Goal: Find specific page/section: Find specific page/section

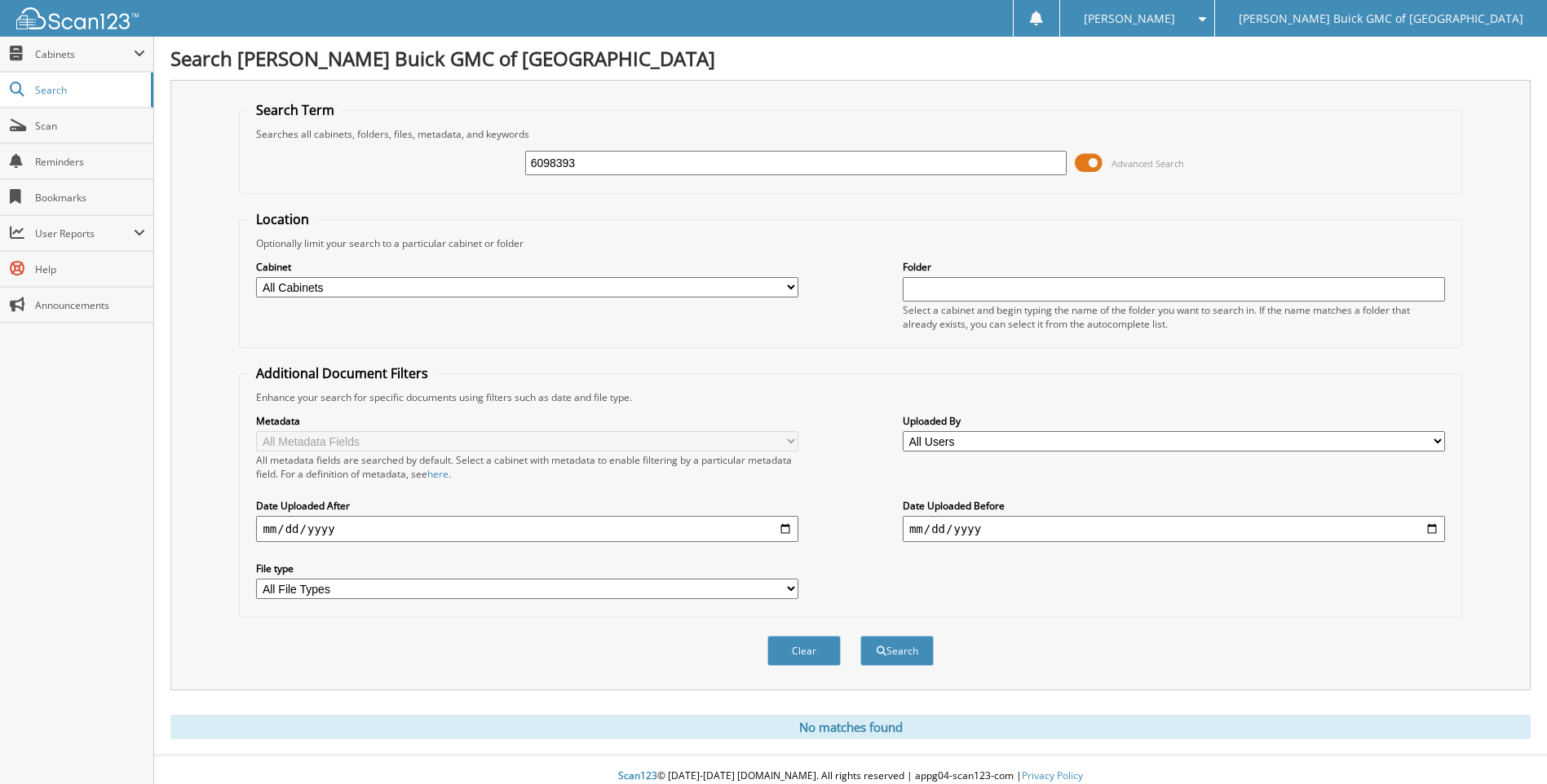
drag, startPoint x: 722, startPoint y: 167, endPoint x: 483, endPoint y: 162, distance: 239.1
click at [483, 162] on div "6098393 Advanced Search" at bounding box center [850, 162] width 1204 height 44
type input "6098068"
click at [860, 636] on button "Search" at bounding box center [897, 651] width 74 height 30
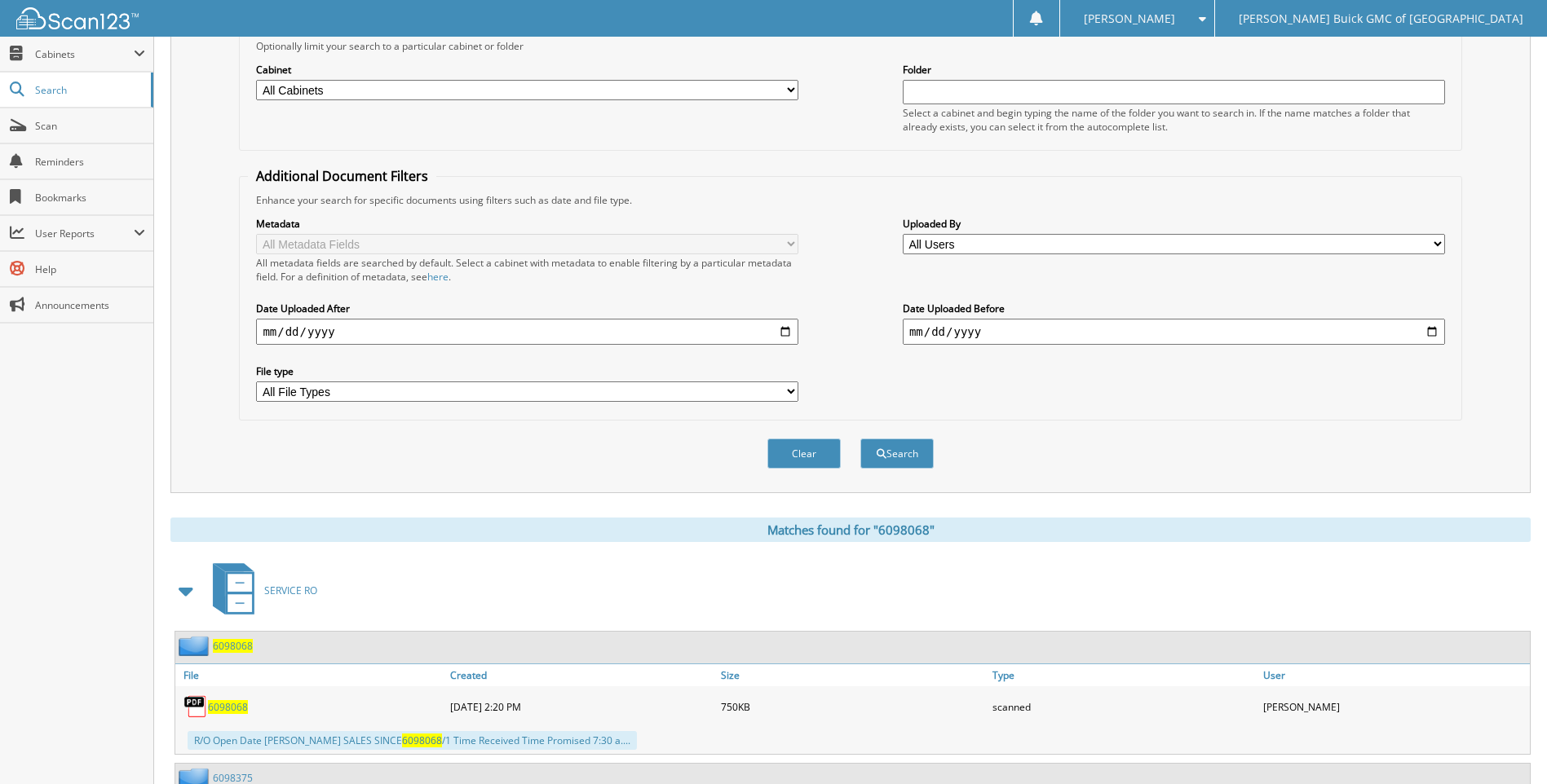
scroll to position [359, 0]
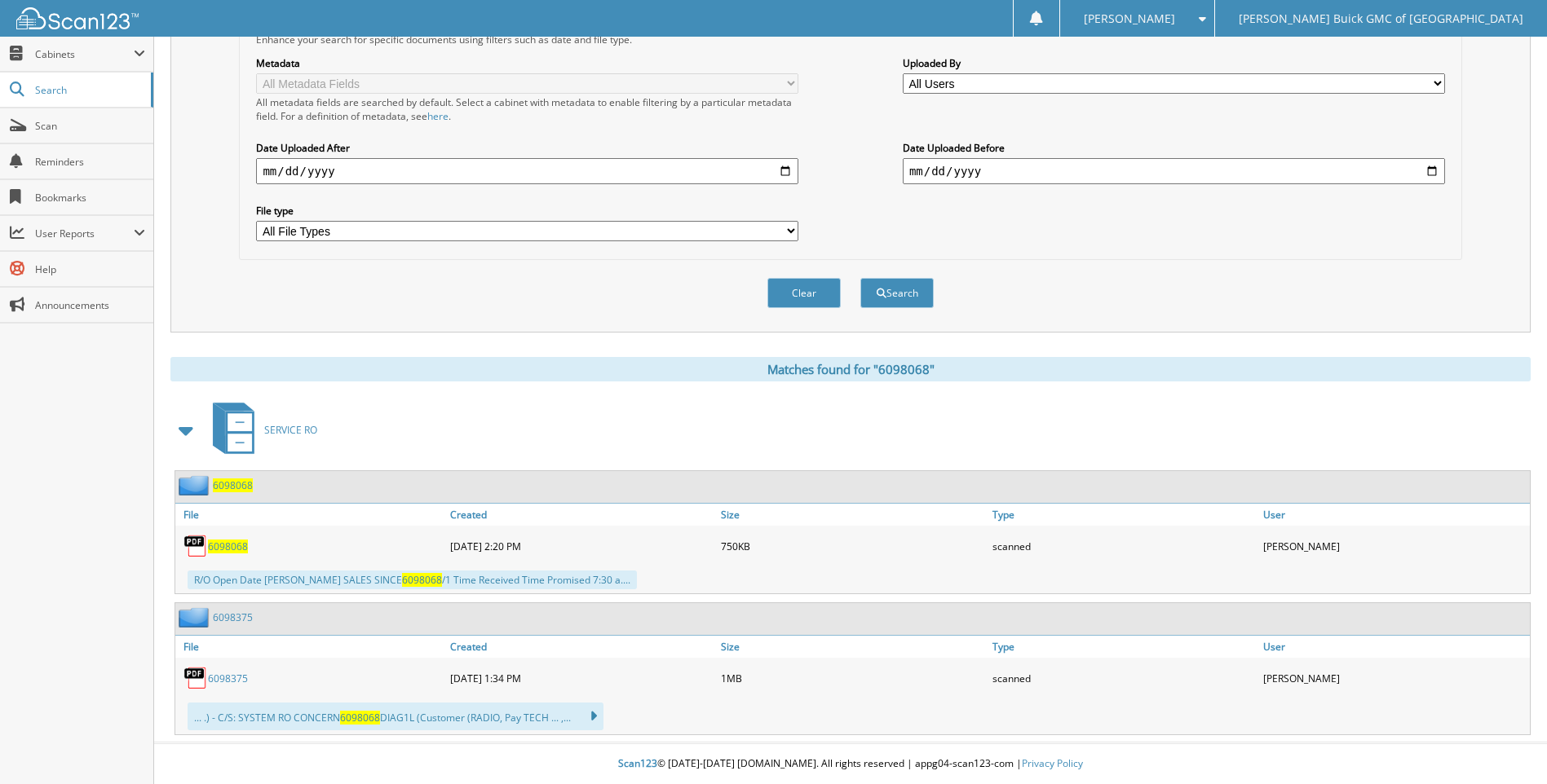
click at [224, 548] on span "6098068" at bounding box center [227, 546] width 40 height 14
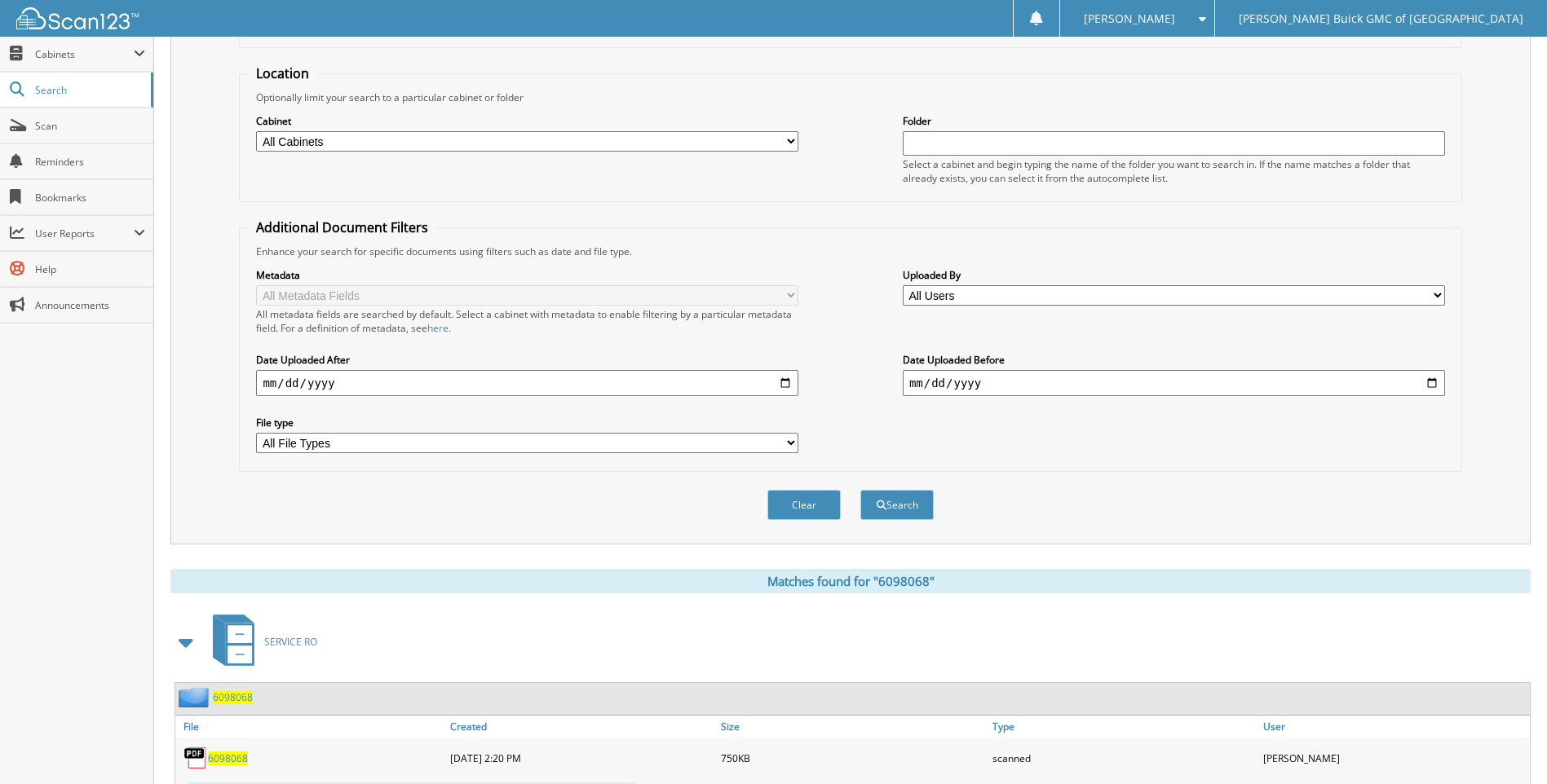
scroll to position [0, 0]
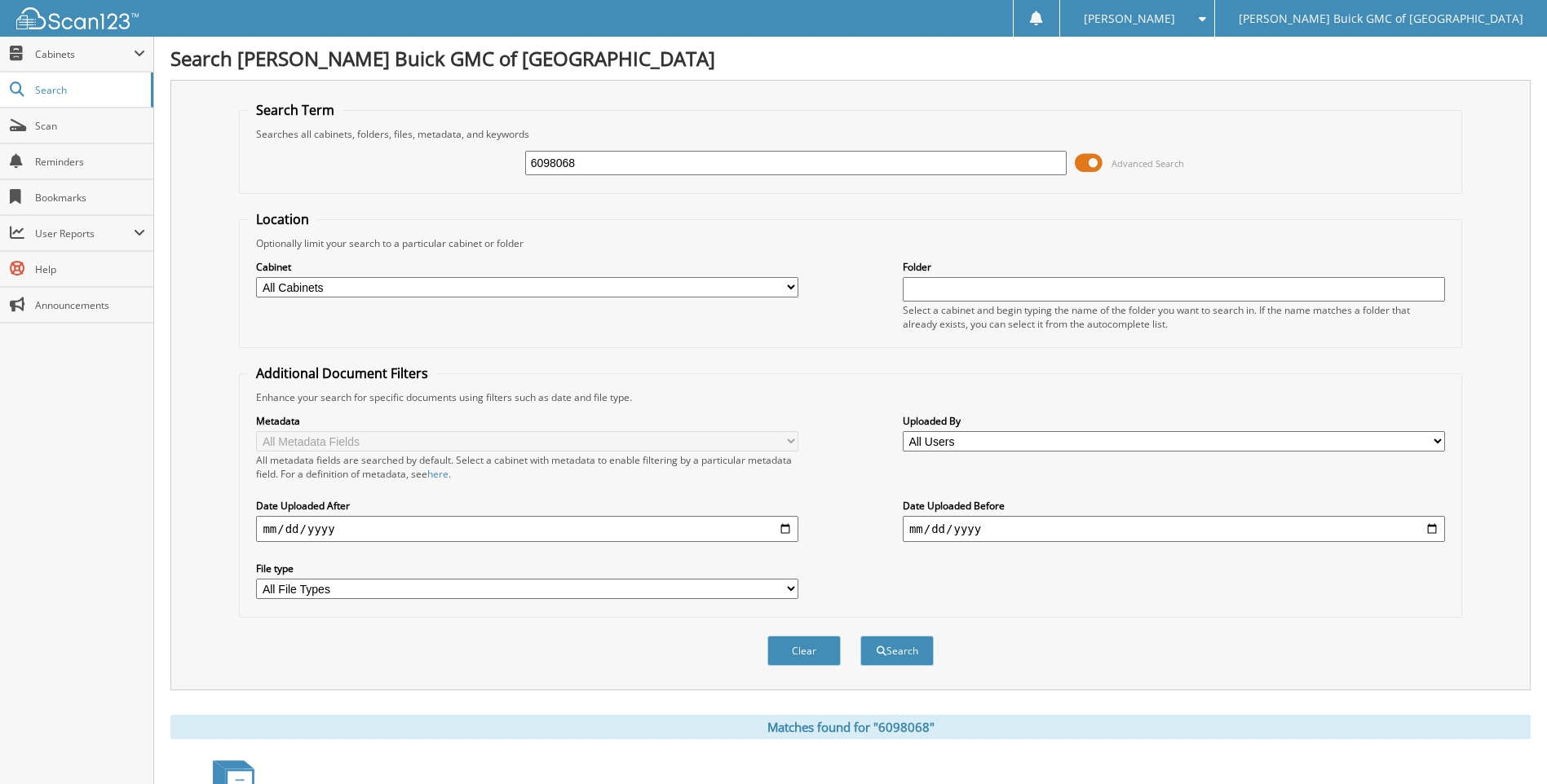
drag, startPoint x: 555, startPoint y: 162, endPoint x: 602, endPoint y: 163, distance: 47.0
click at [602, 163] on input "6098068" at bounding box center [796, 162] width 542 height 25
type input "6098608"
click at [860, 636] on button "Search" at bounding box center [897, 651] width 74 height 30
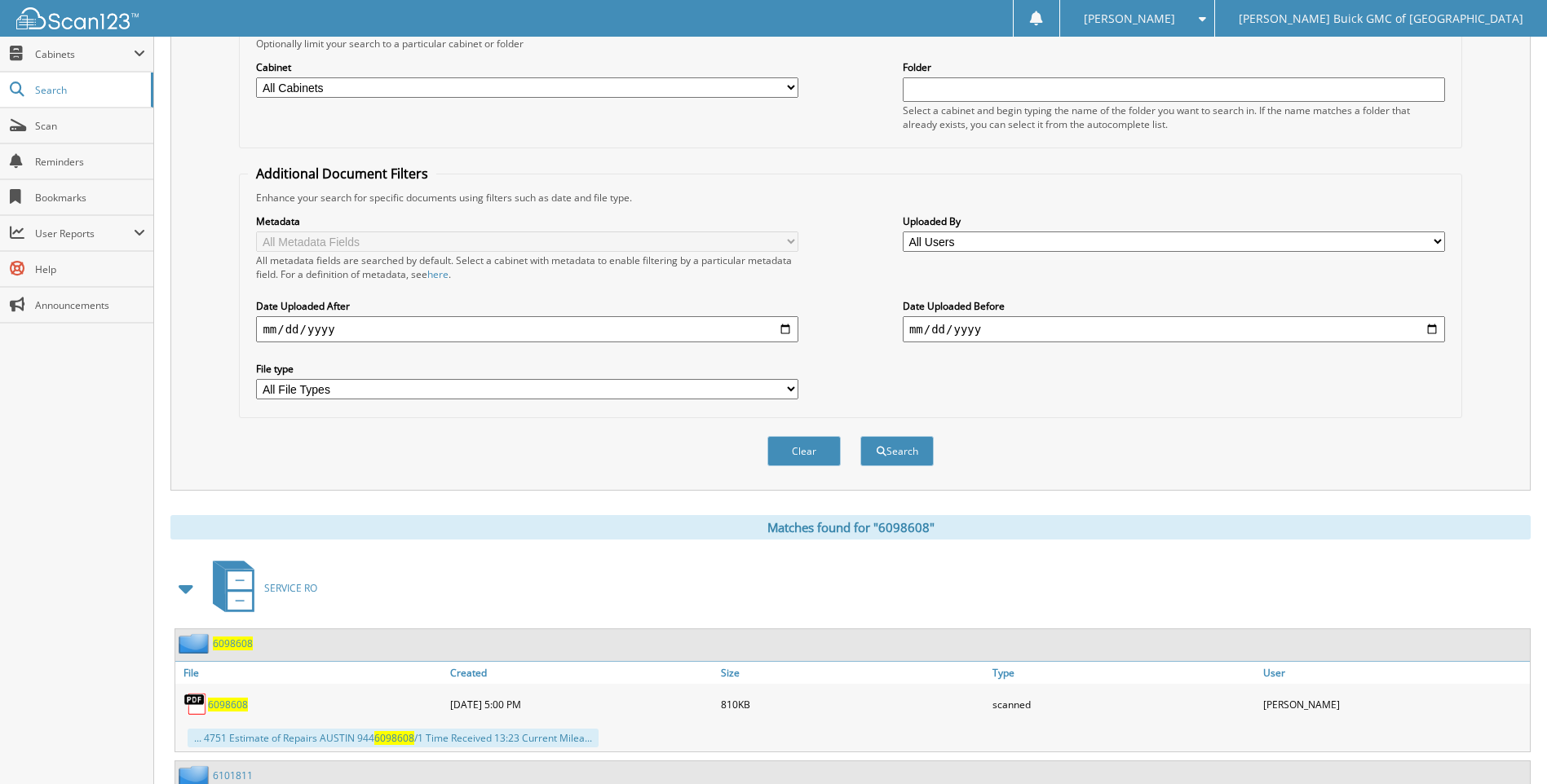
scroll to position [350, 0]
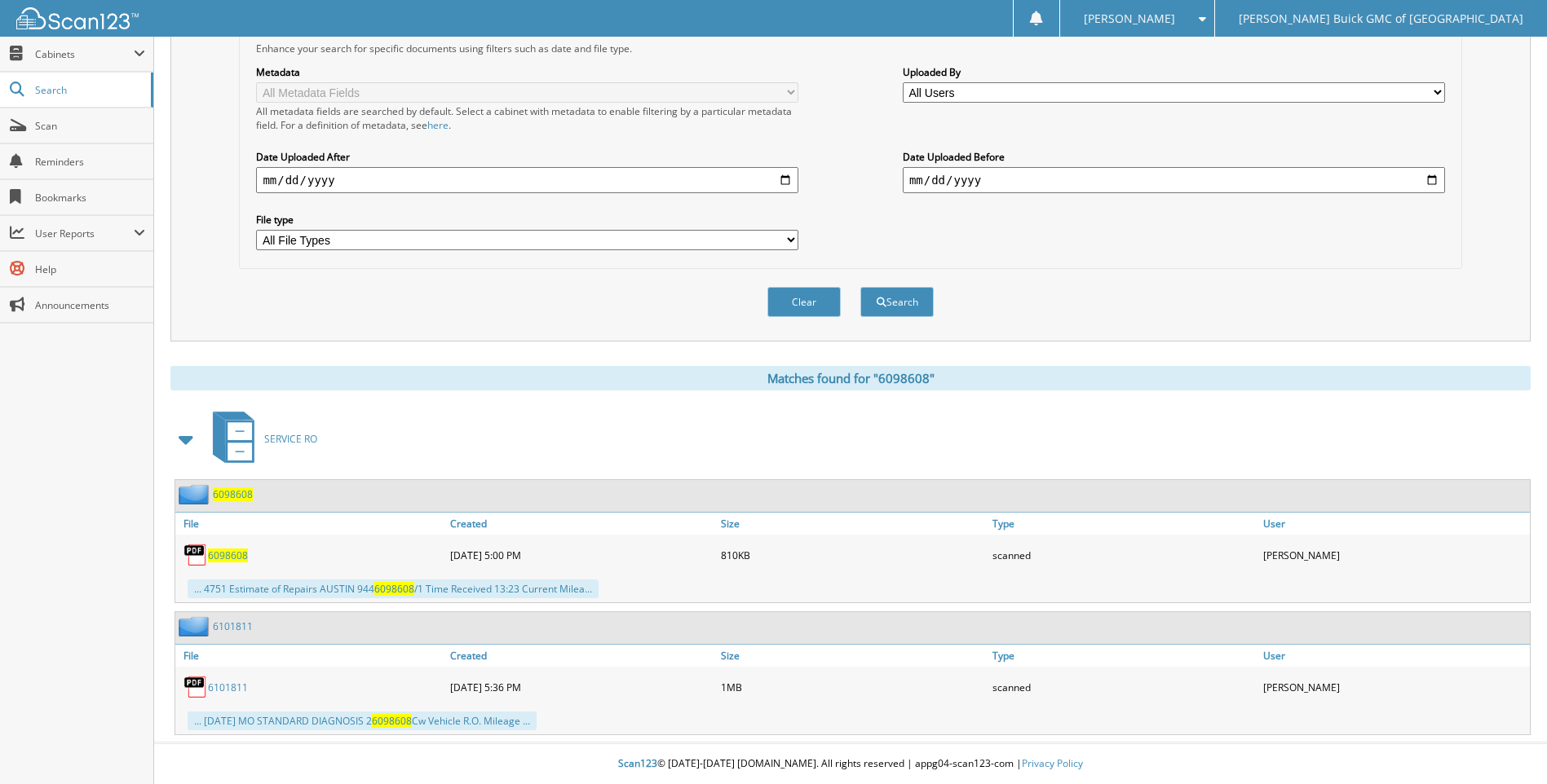
click at [241, 554] on span "6098608" at bounding box center [227, 556] width 40 height 14
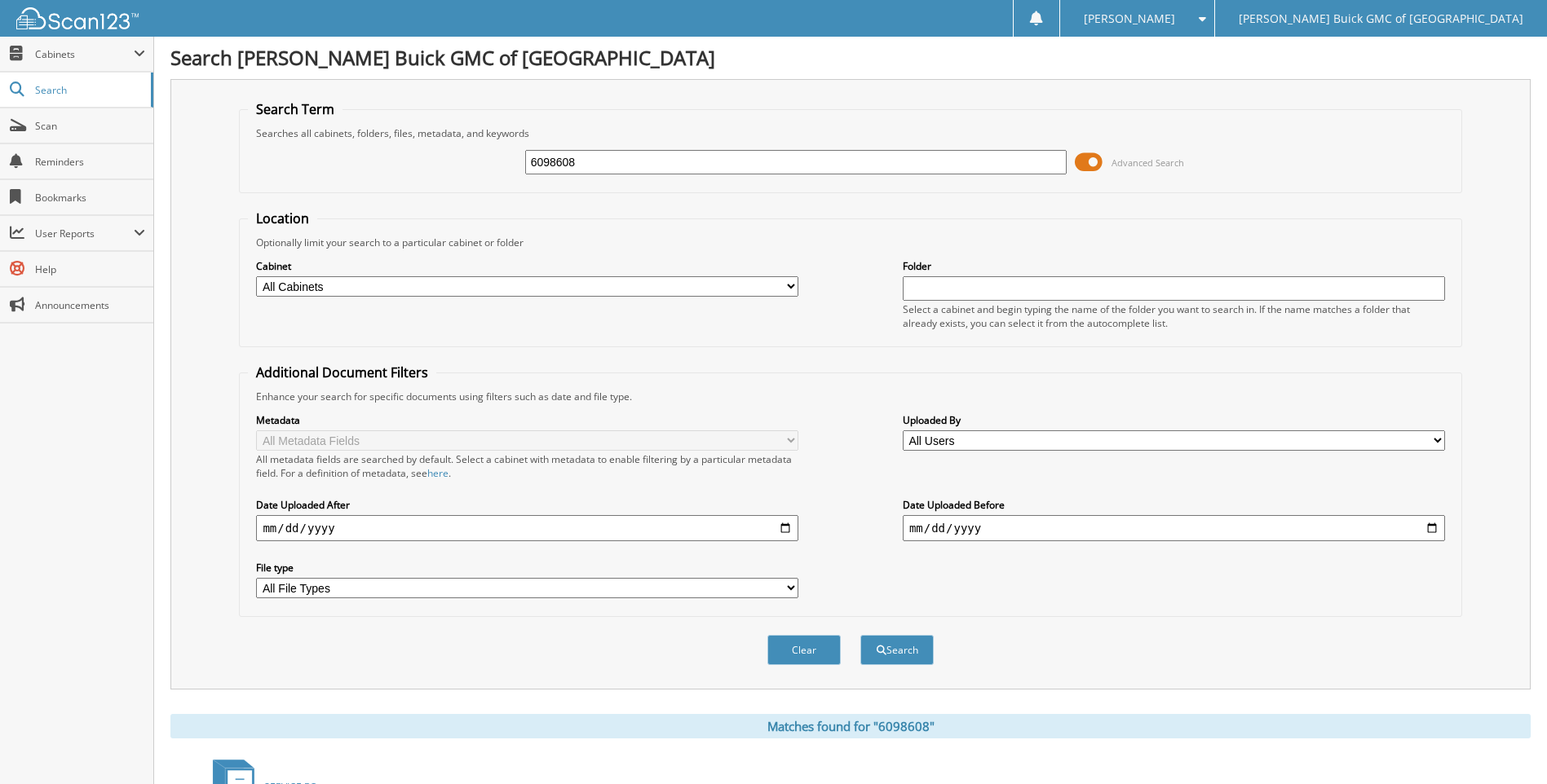
scroll to position [0, 0]
drag, startPoint x: 696, startPoint y: 167, endPoint x: 314, endPoint y: 150, distance: 382.4
click at [315, 150] on div "6098608 Advanced Search" at bounding box center [850, 162] width 1204 height 44
type input "6098876"
click at [860, 636] on button "Search" at bounding box center [897, 651] width 74 height 30
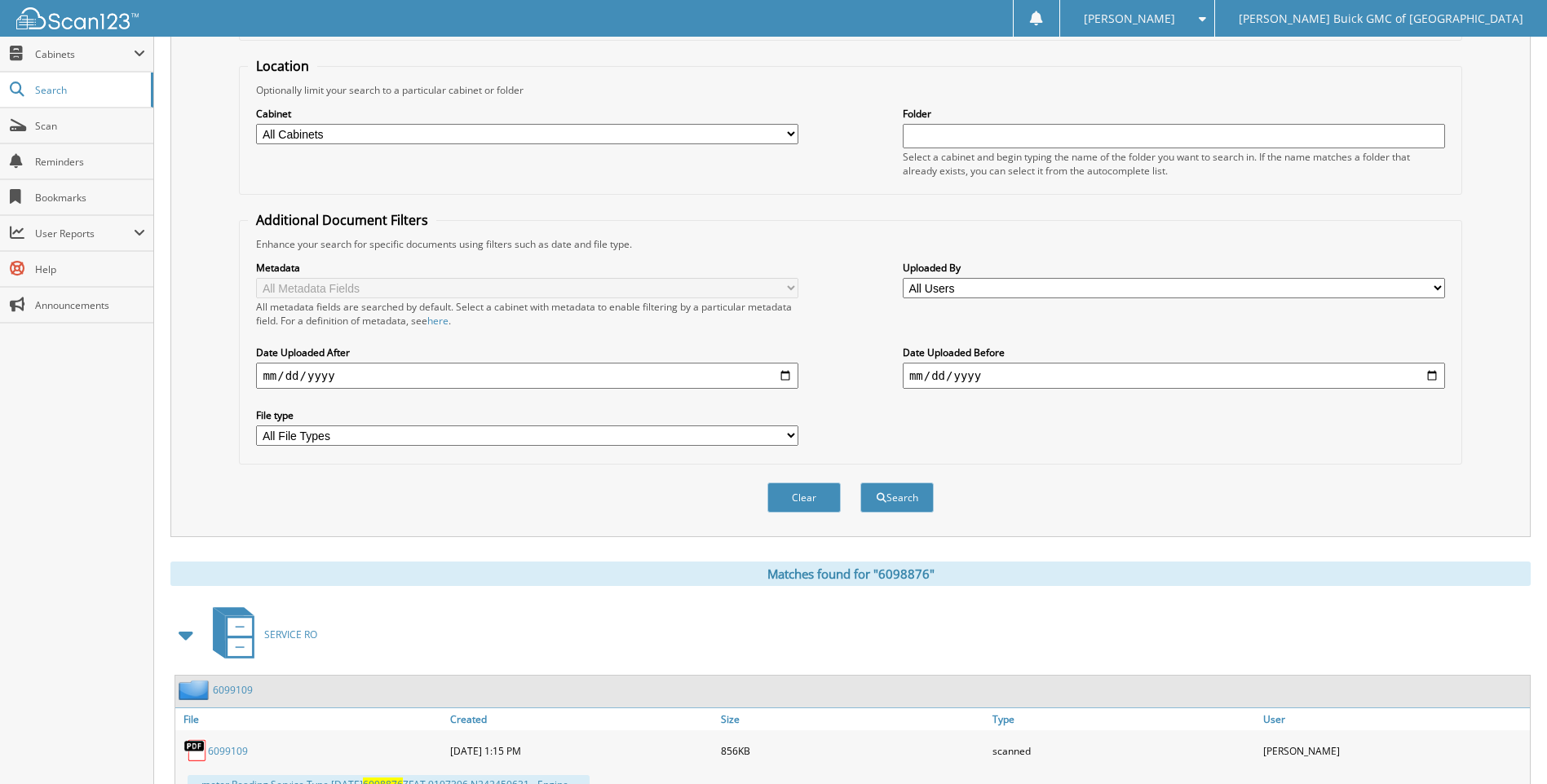
scroll to position [286, 0]
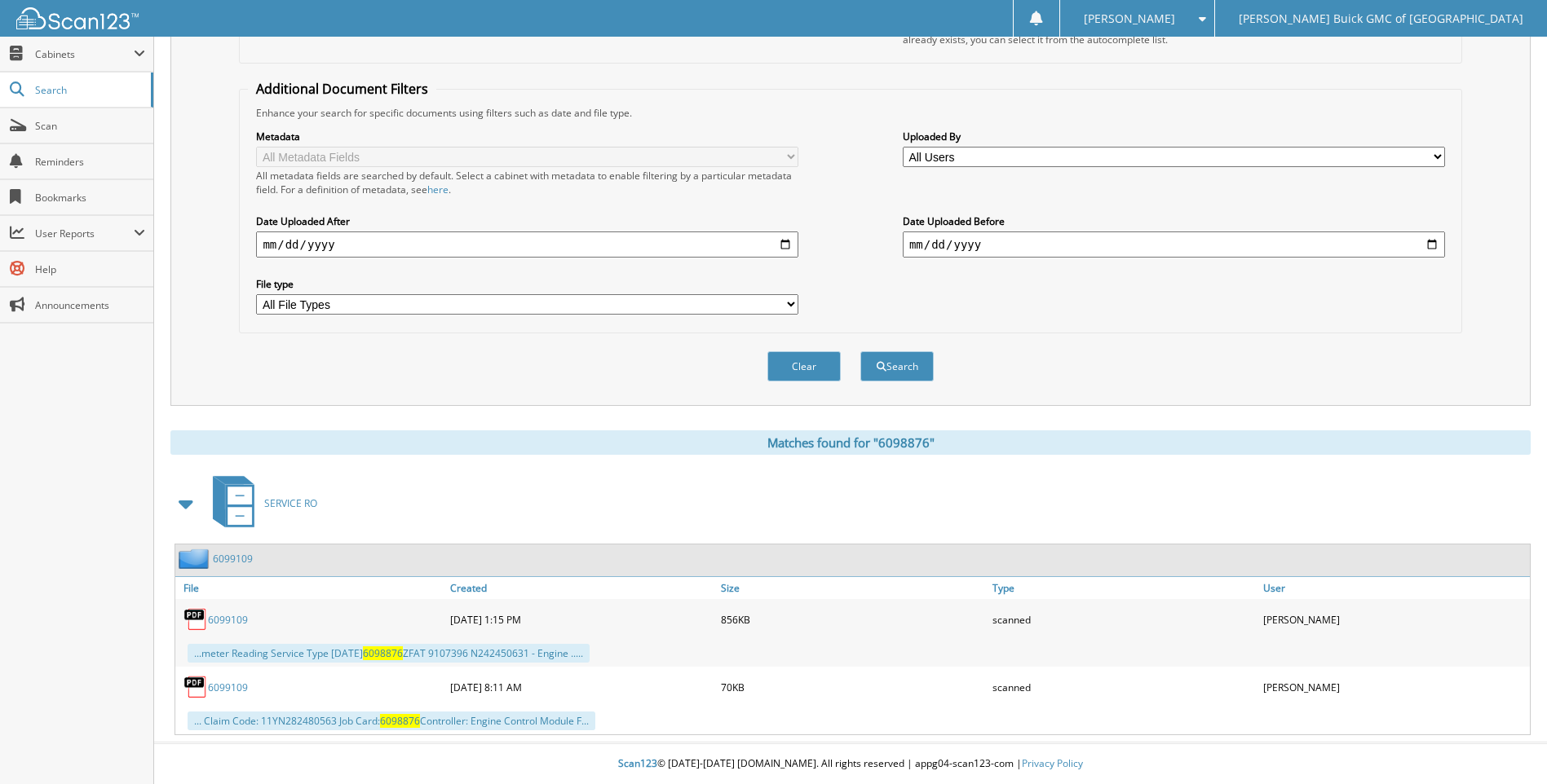
click at [403, 657] on span "6098876" at bounding box center [382, 653] width 40 height 14
click at [395, 728] on div "... Claim Code: 11YN282480563 Job Card: 6098876 Controller: Engine Control Modu…" at bounding box center [391, 721] width 408 height 19
drag, startPoint x: 1116, startPoint y: 274, endPoint x: 965, endPoint y: 113, distance: 220.7
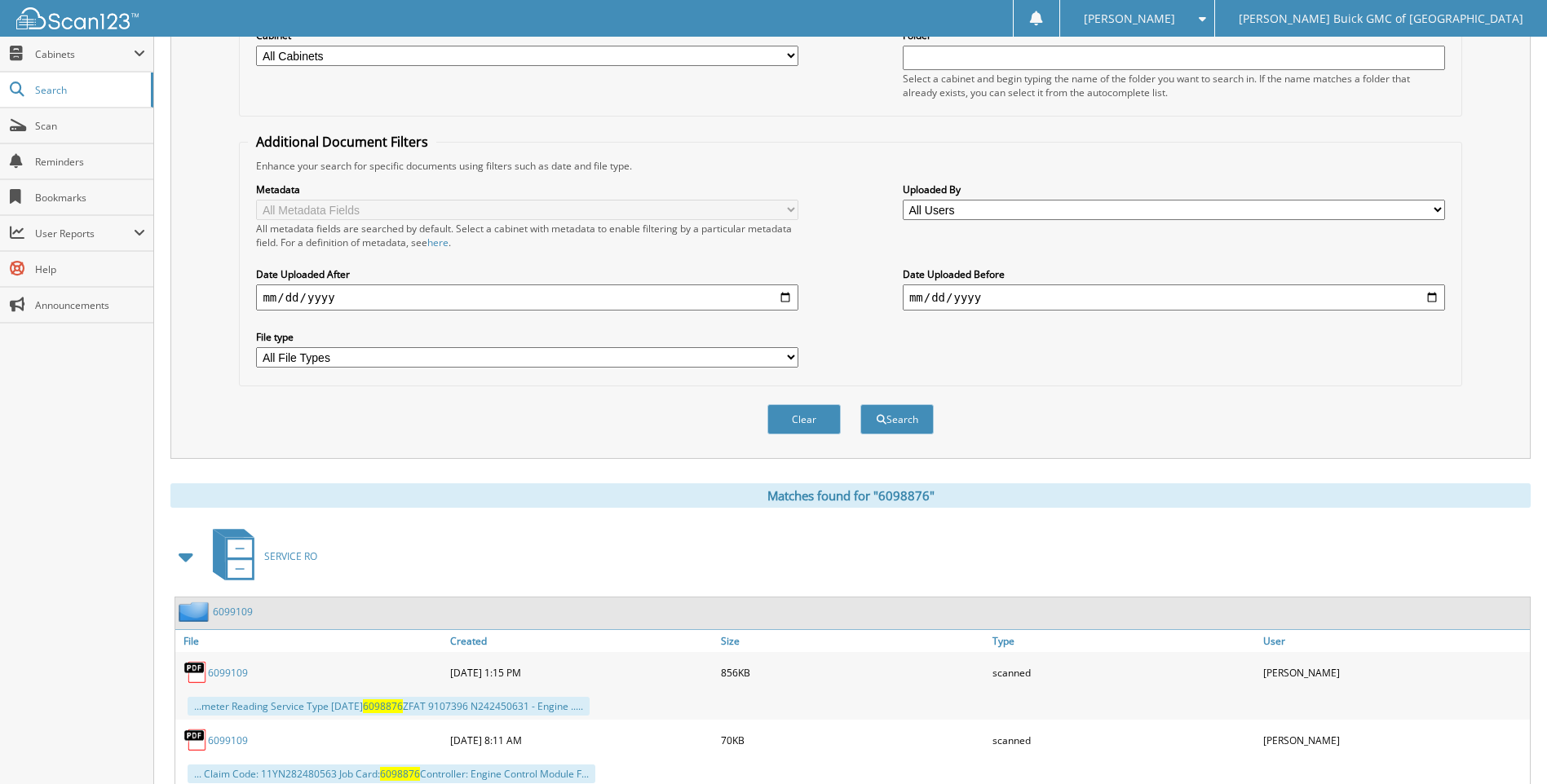
scroll to position [203, 0]
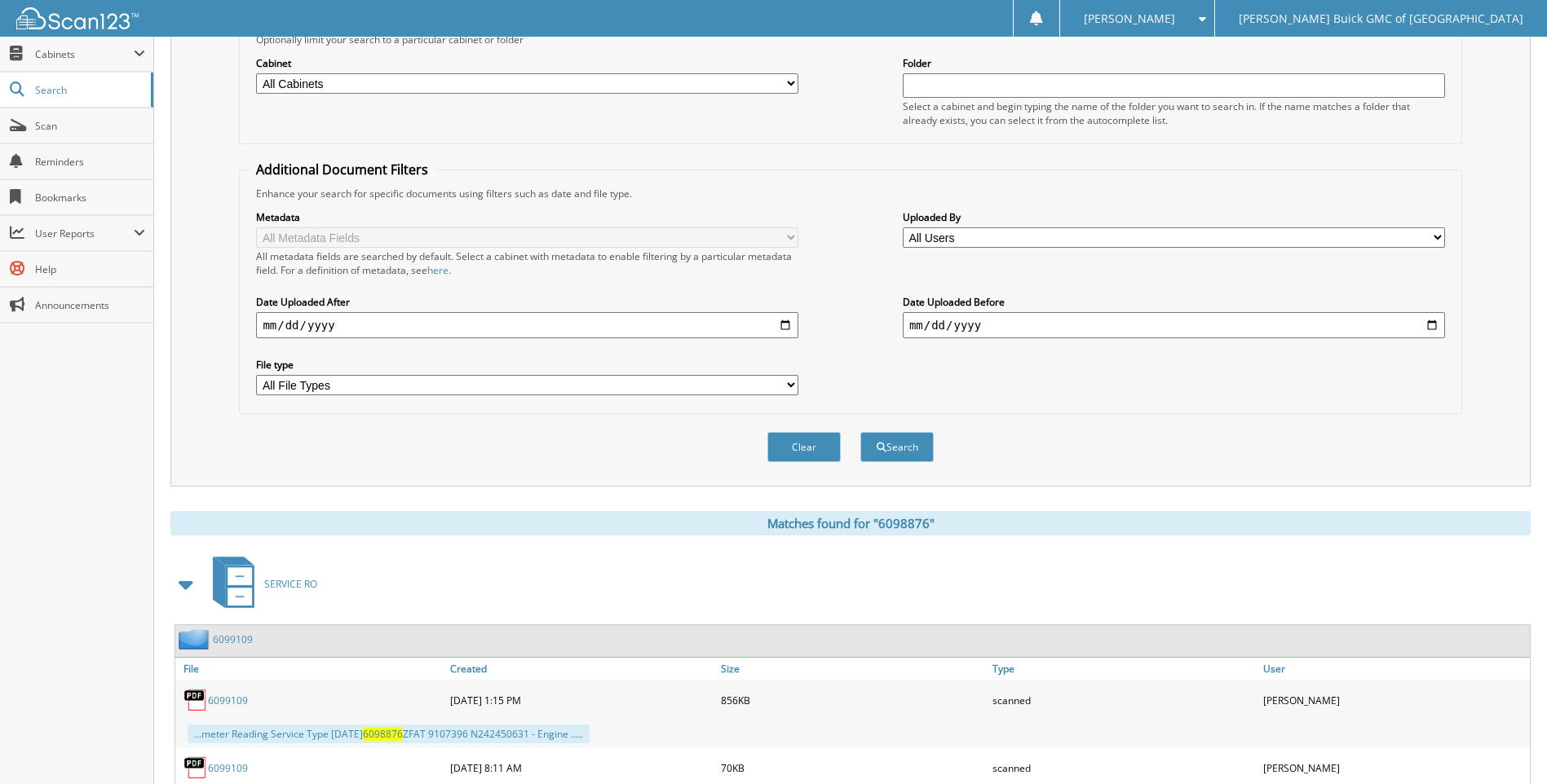
click at [92, 373] on div "Close Cabinets My Company Email Addresses Search Scan" at bounding box center [77, 410] width 154 height 747
